Goal: Transaction & Acquisition: Purchase product/service

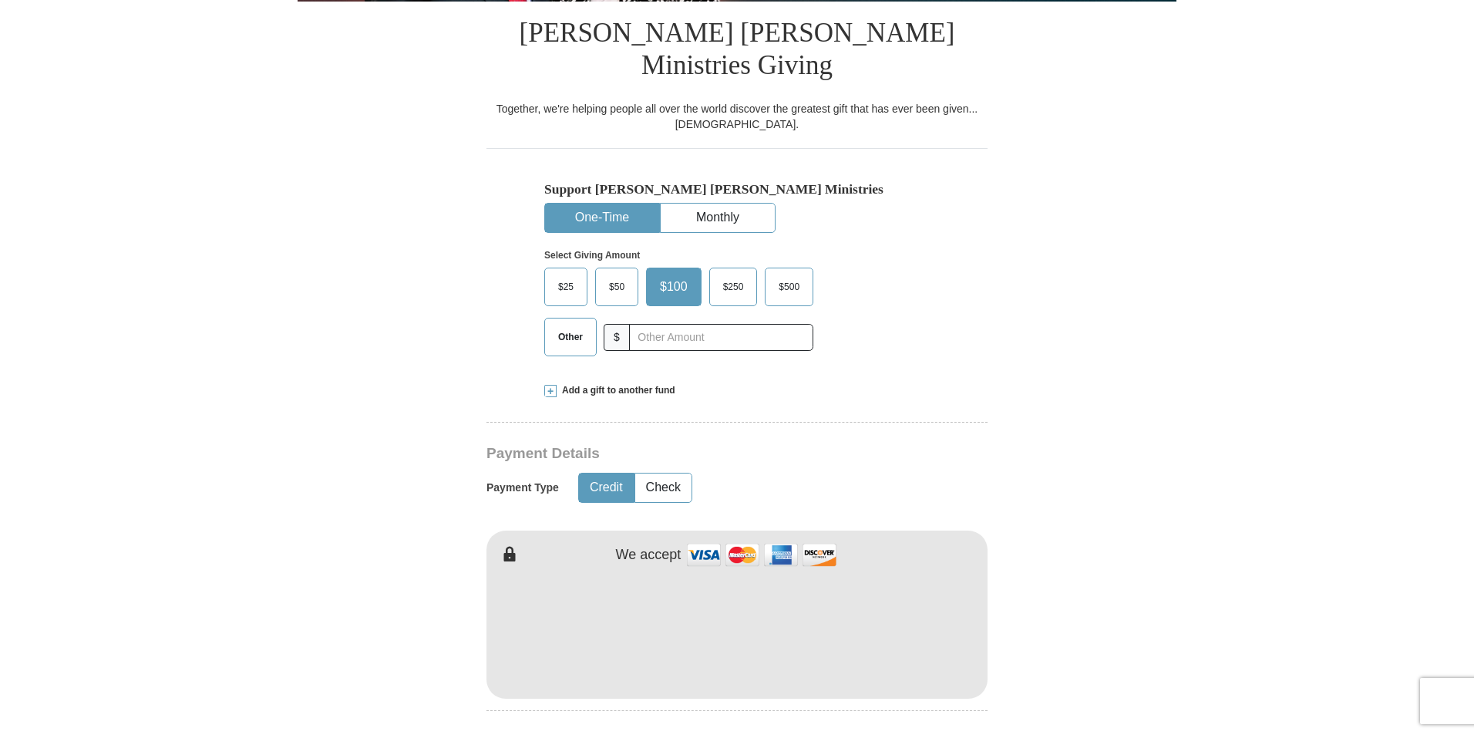
scroll to position [386, 0]
click at [611, 383] on span "Add a gift to another fund" at bounding box center [616, 389] width 119 height 13
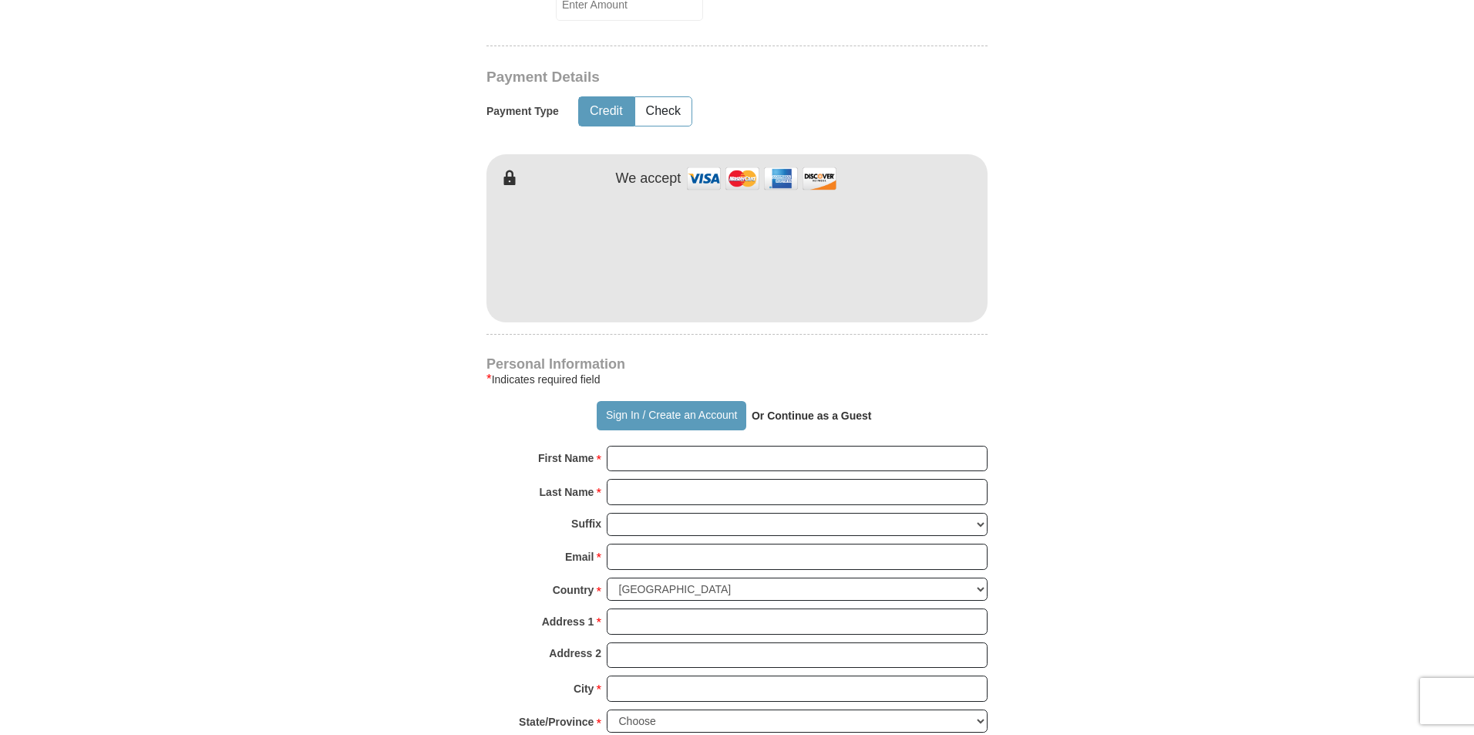
scroll to position [1080, 0]
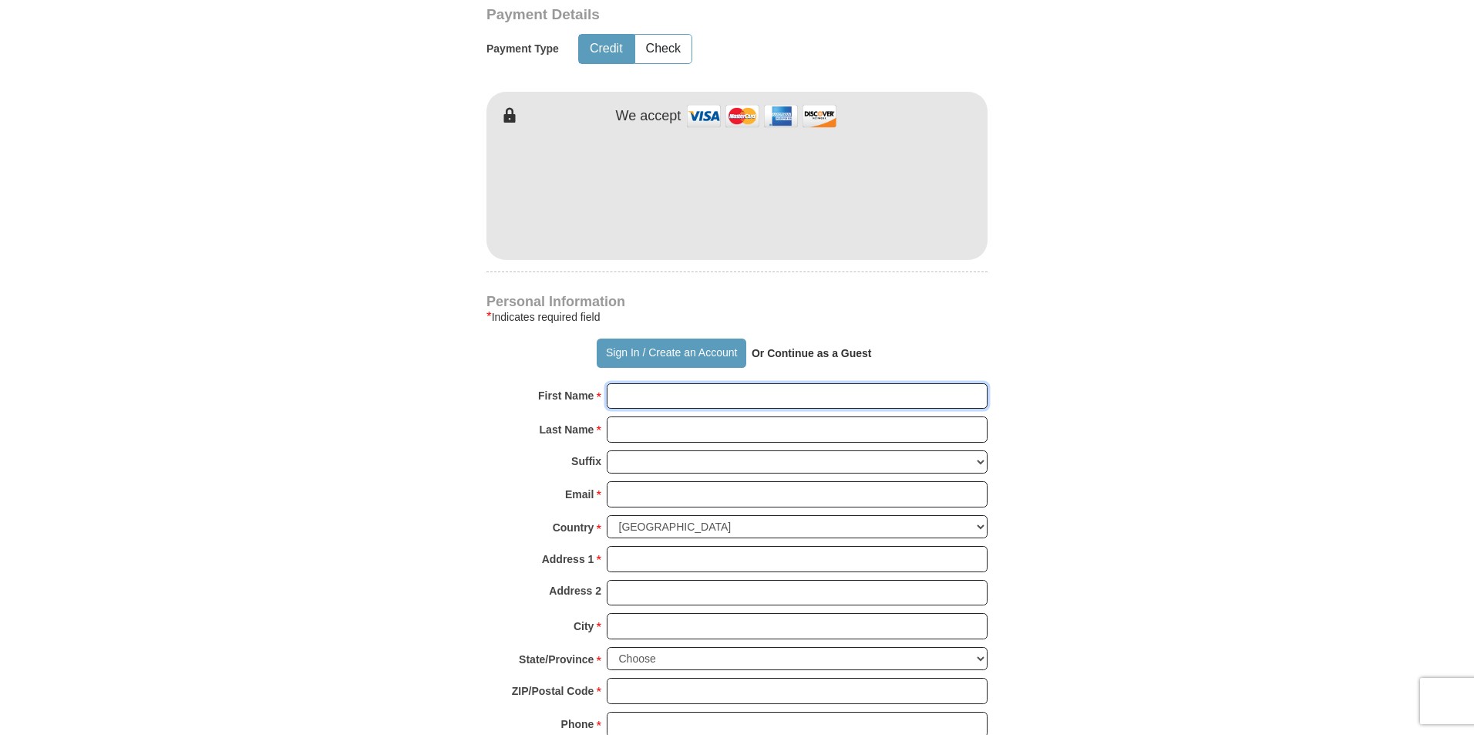
click at [644, 383] on input "First Name *" at bounding box center [797, 396] width 381 height 26
type input "Lily"
click at [701, 416] on input "Last Name *" at bounding box center [797, 429] width 381 height 26
type input "[PERSON_NAME]"
click at [665, 481] on input "Email *" at bounding box center [797, 494] width 381 height 26
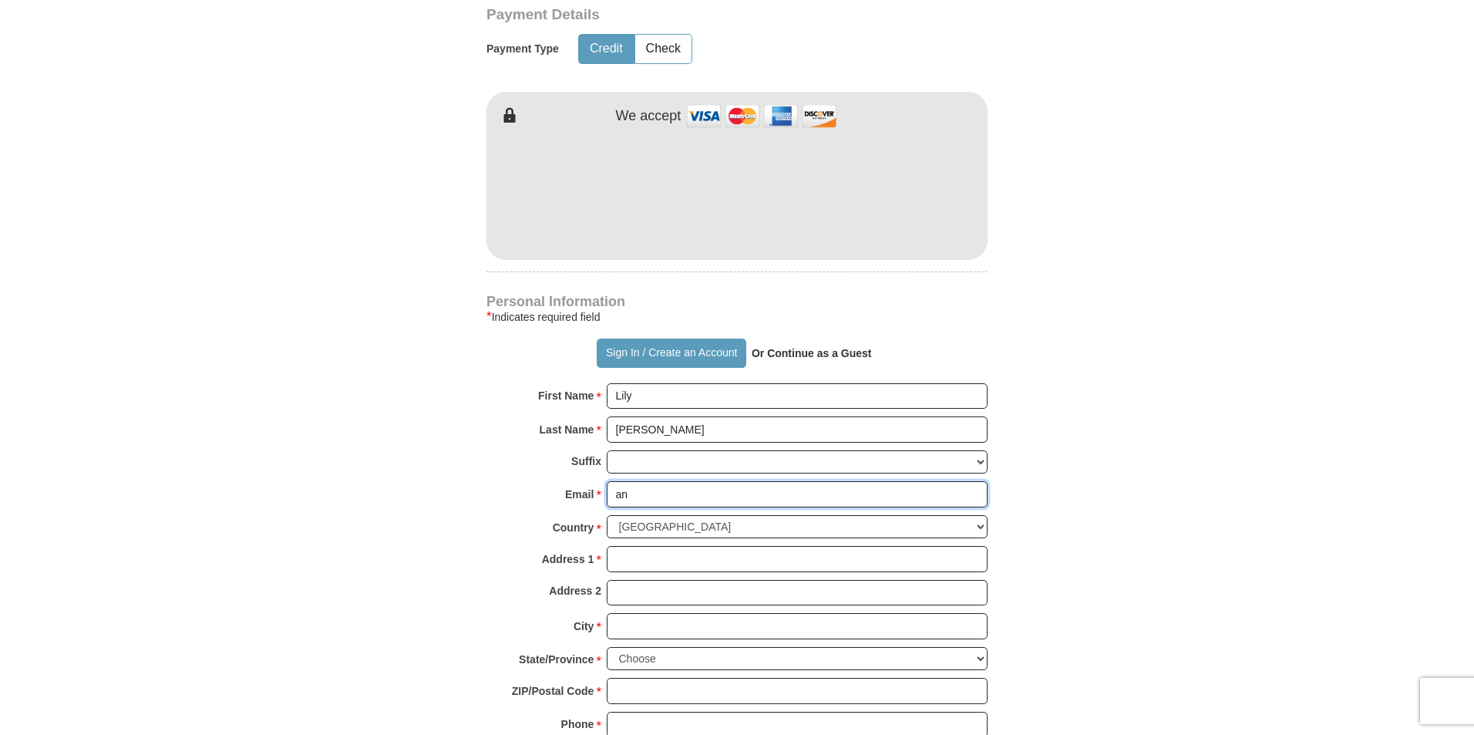
type input "[EMAIL_ADDRESS][DOMAIN_NAME]"
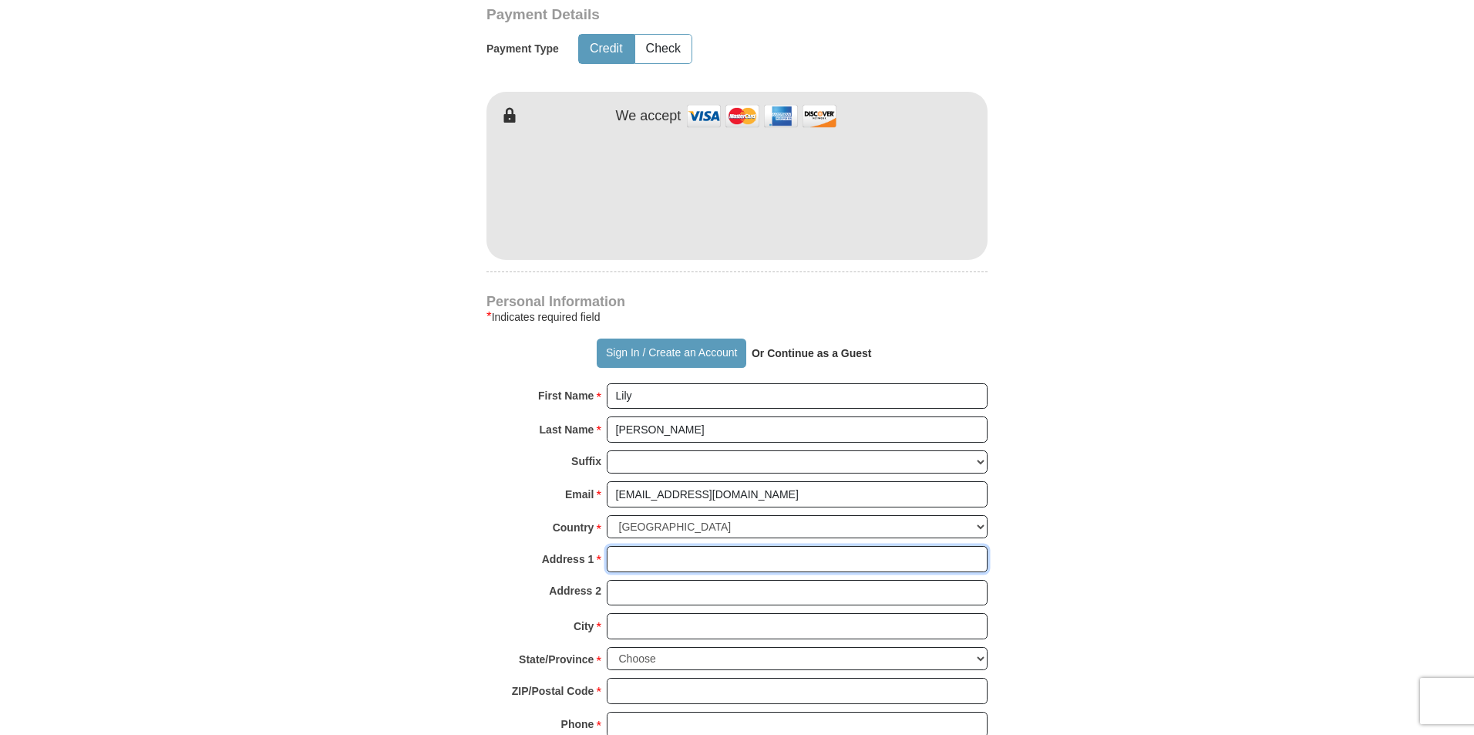
click at [667, 546] on input "Address 1 *" at bounding box center [797, 559] width 381 height 26
type input "[STREET_ADDRESS][PERSON_NAME]"
type input "[GEOGRAPHIC_DATA]"
select select "TN"
type input "37303"
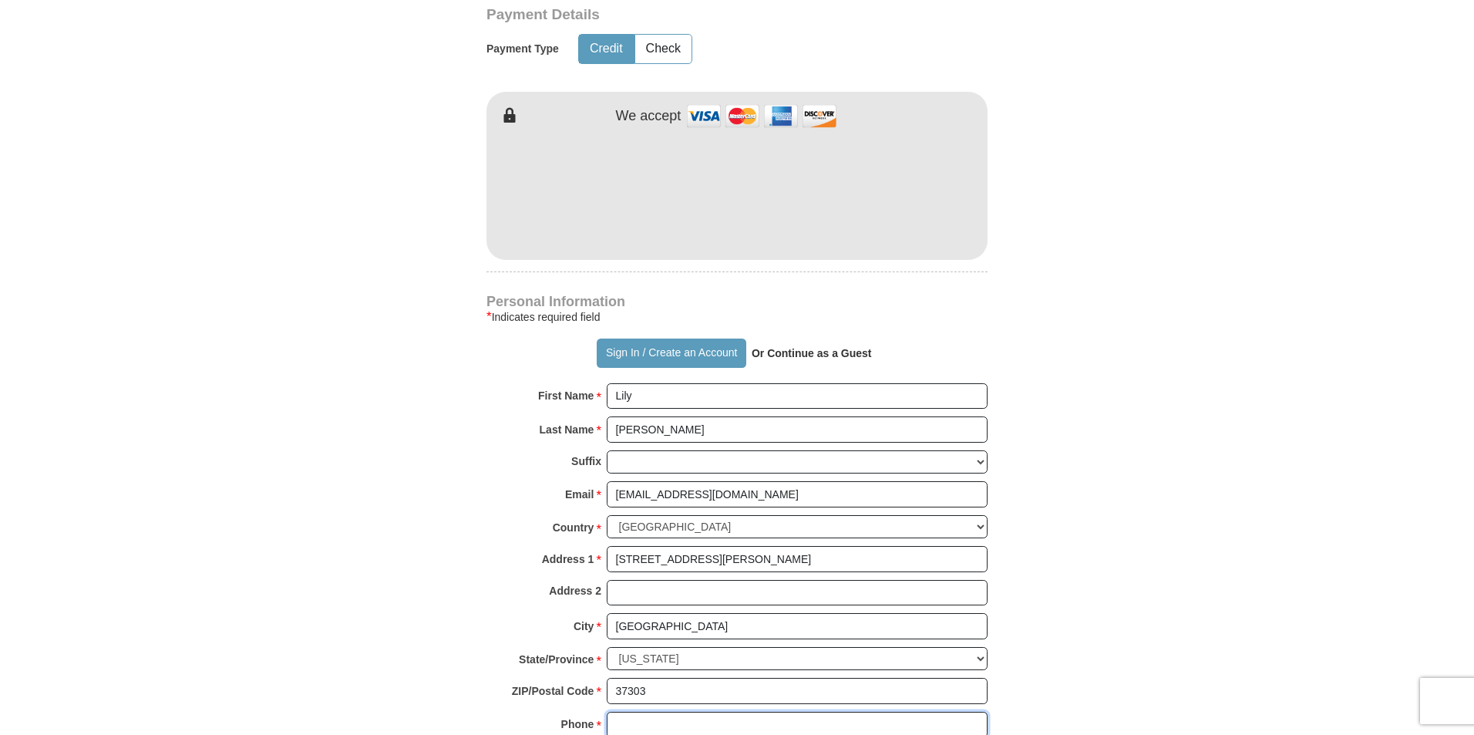
click at [648, 712] on input "Phone * *" at bounding box center [797, 725] width 381 height 26
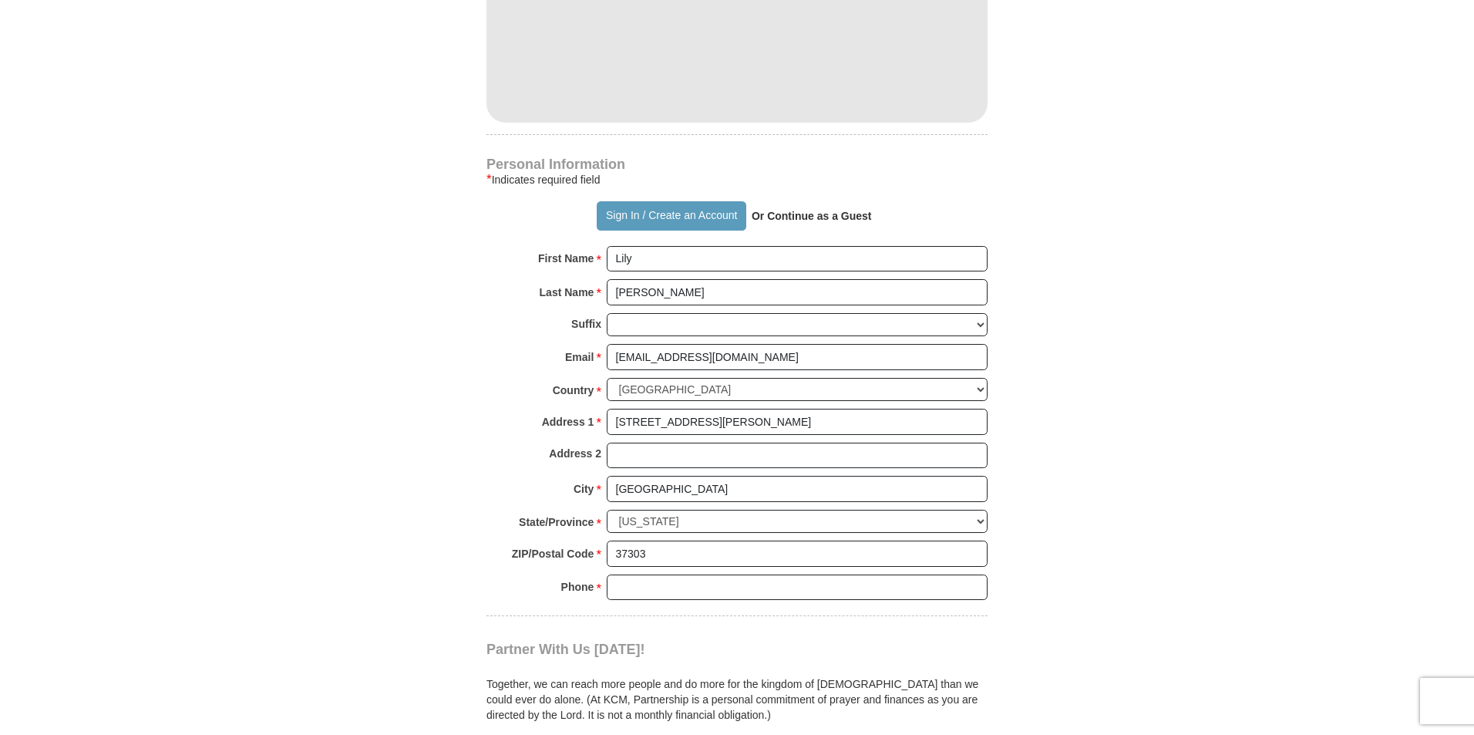
scroll to position [1234, 0]
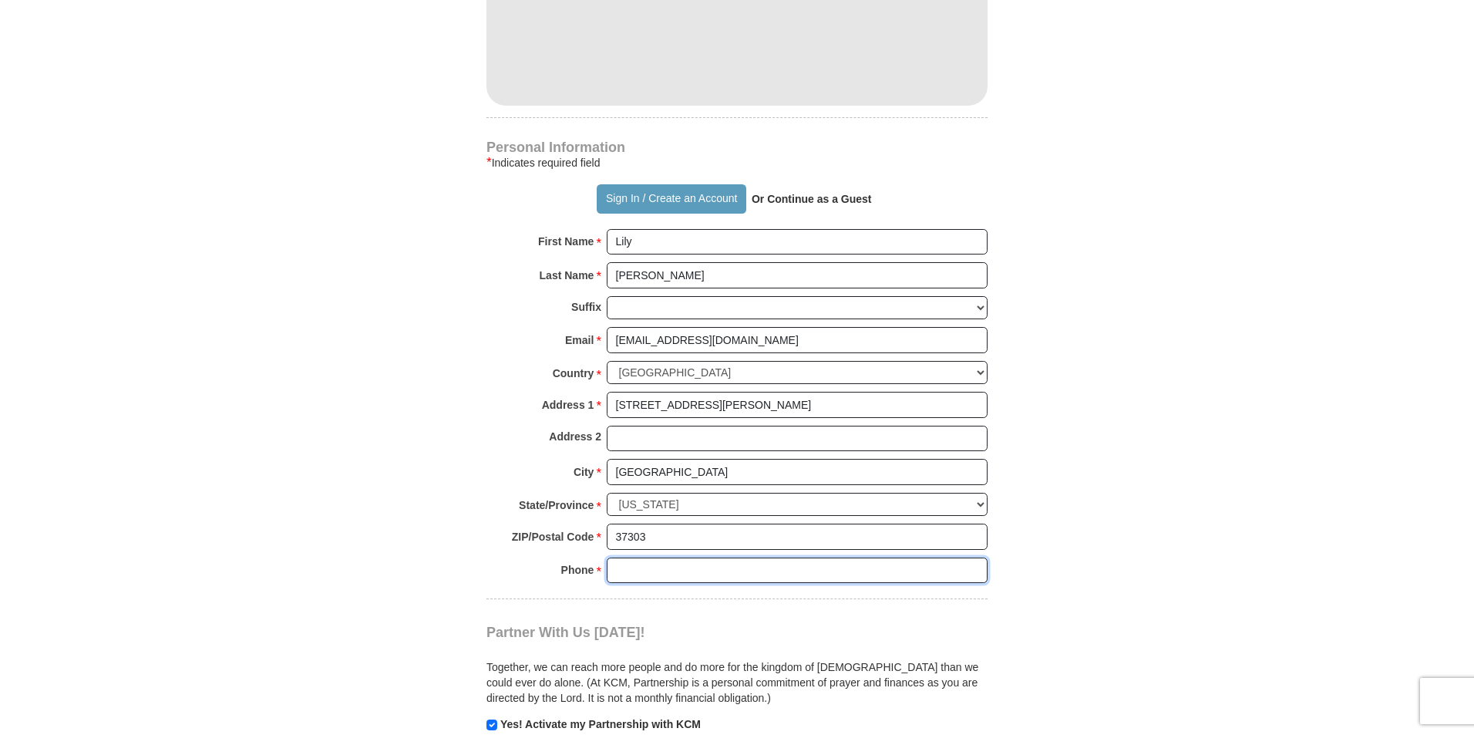
click at [620, 557] on input "Phone * *" at bounding box center [797, 570] width 381 height 26
paste input "4234054062"
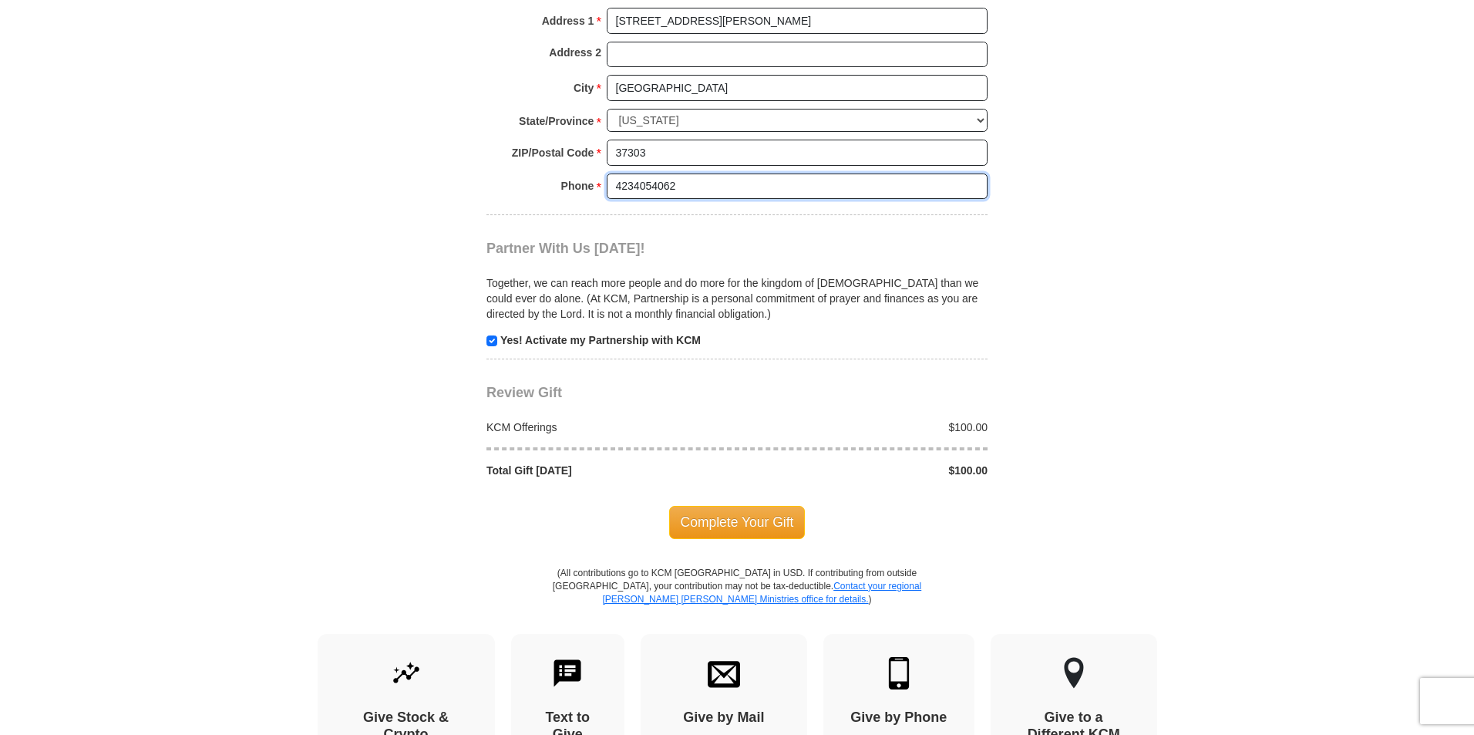
scroll to position [1619, 0]
type input "4234054062"
drag, startPoint x: 490, startPoint y: 290, endPoint x: 472, endPoint y: 298, distance: 20.0
click at [492, 334] on input "checkbox" at bounding box center [492, 339] width 11 height 11
checkbox input "false"
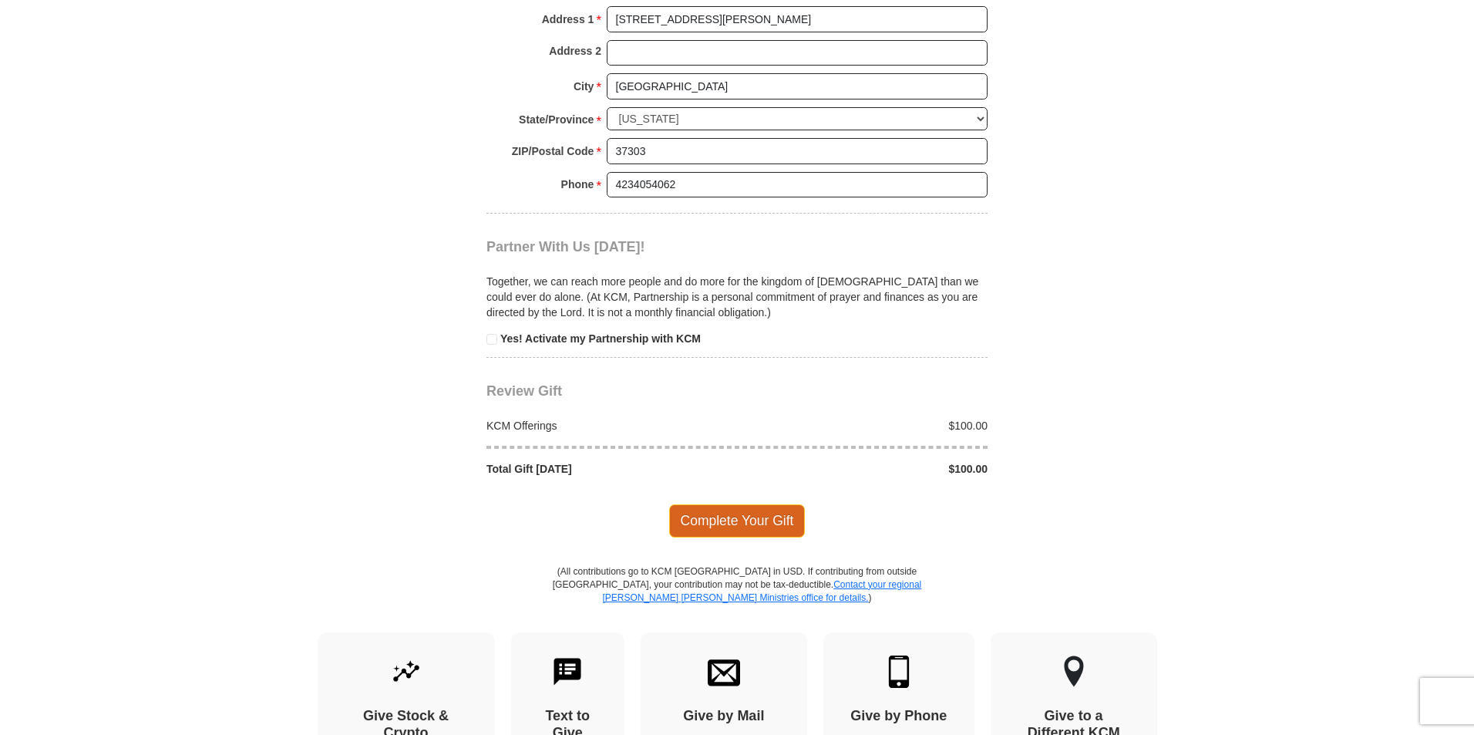
click at [744, 504] on span "Complete Your Gift" at bounding box center [737, 520] width 136 height 32
